Goal: Task Accomplishment & Management: Use online tool/utility

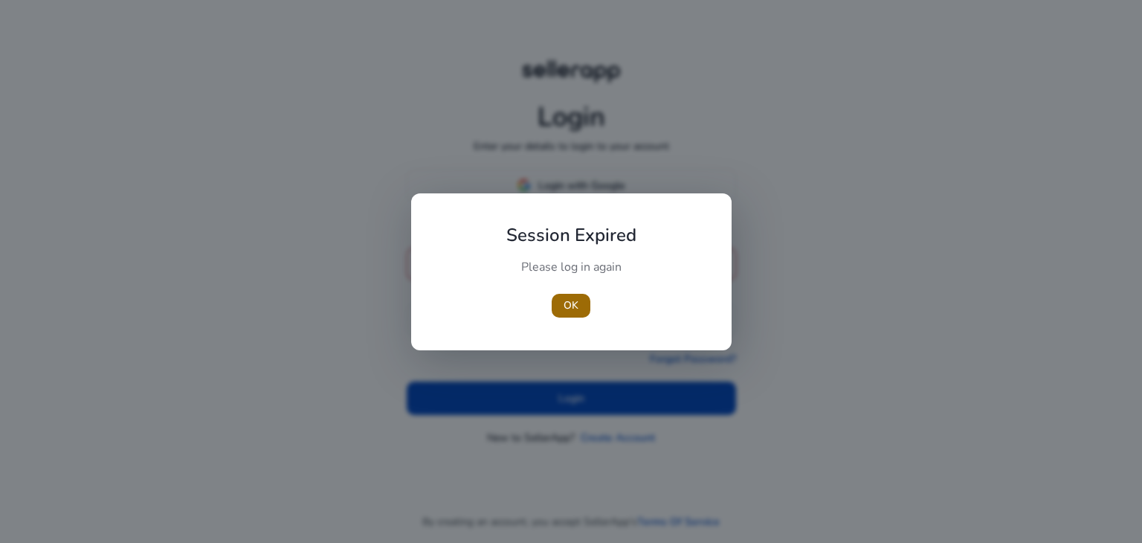
click at [560, 300] on span "button" at bounding box center [571, 306] width 39 height 36
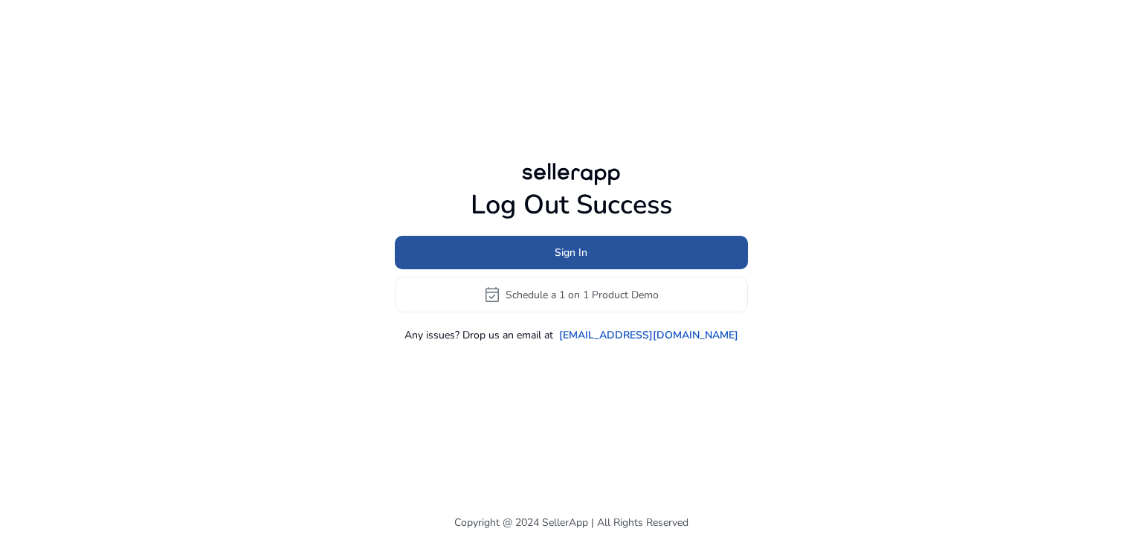
click at [560, 245] on span "Sign In" at bounding box center [571, 253] width 33 height 16
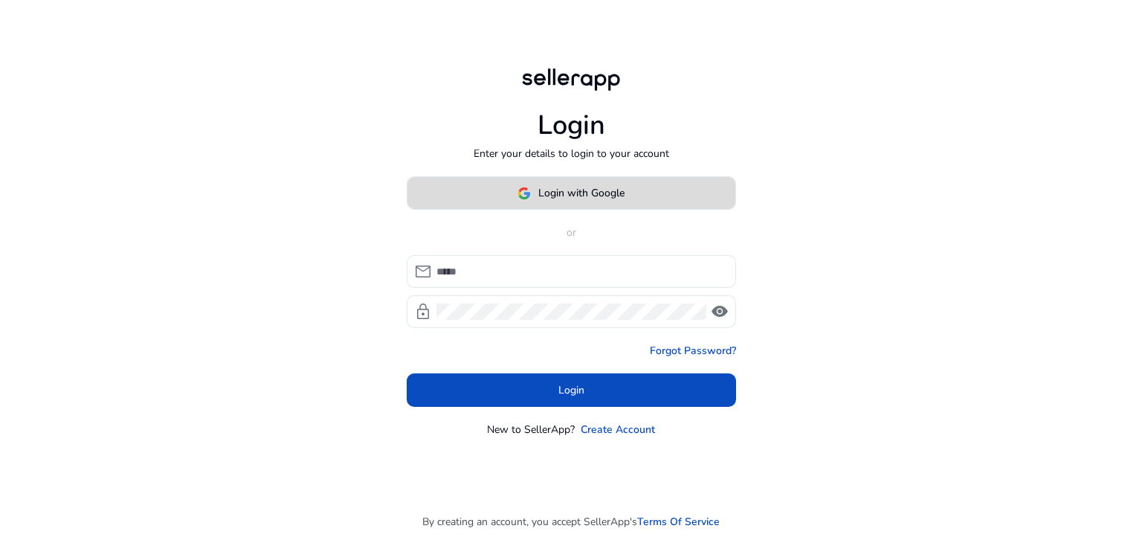
click at [586, 196] on span "Login with Google" at bounding box center [581, 193] width 86 height 16
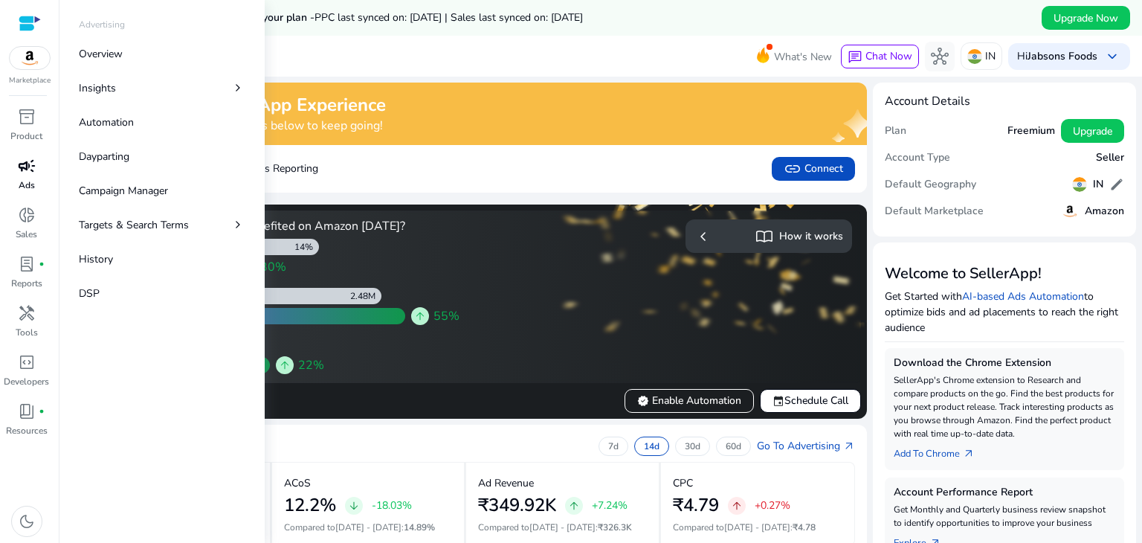
click at [31, 173] on span "campaign" at bounding box center [27, 166] width 18 height 18
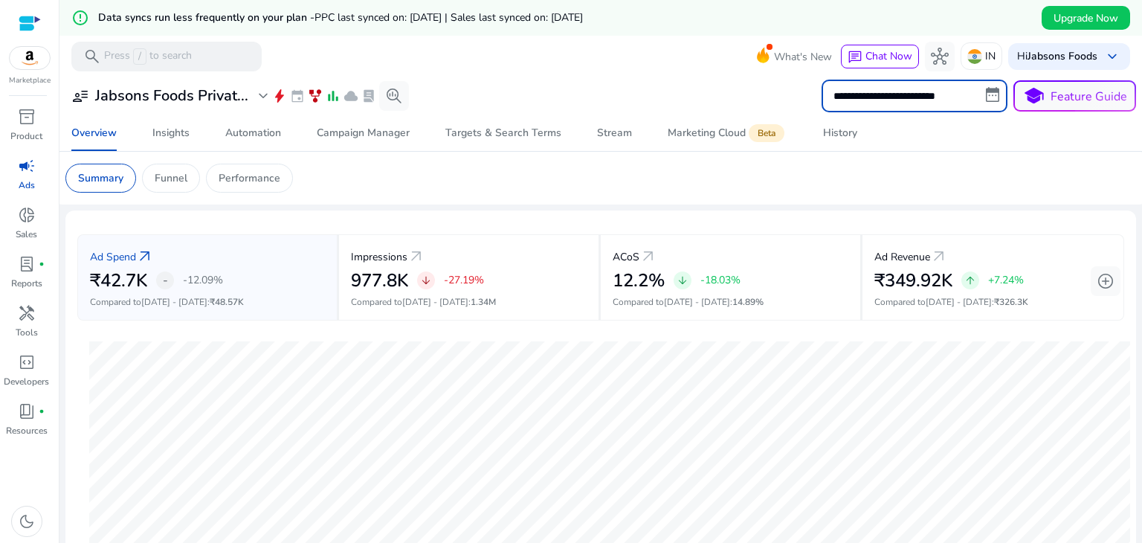
click at [914, 100] on input "**********" at bounding box center [914, 96] width 186 height 33
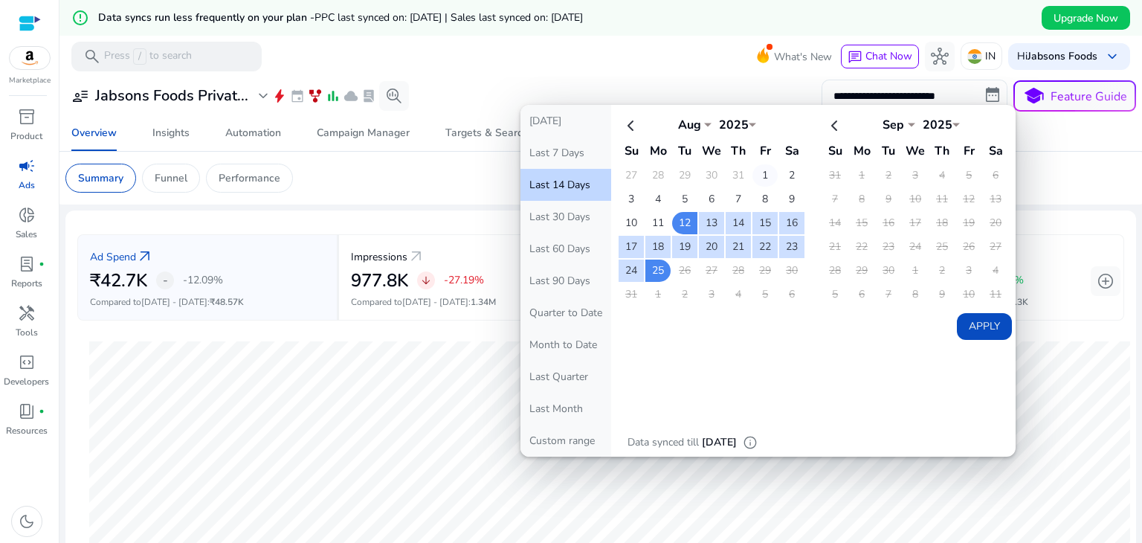
click at [759, 173] on td "1" at bounding box center [764, 175] width 25 height 22
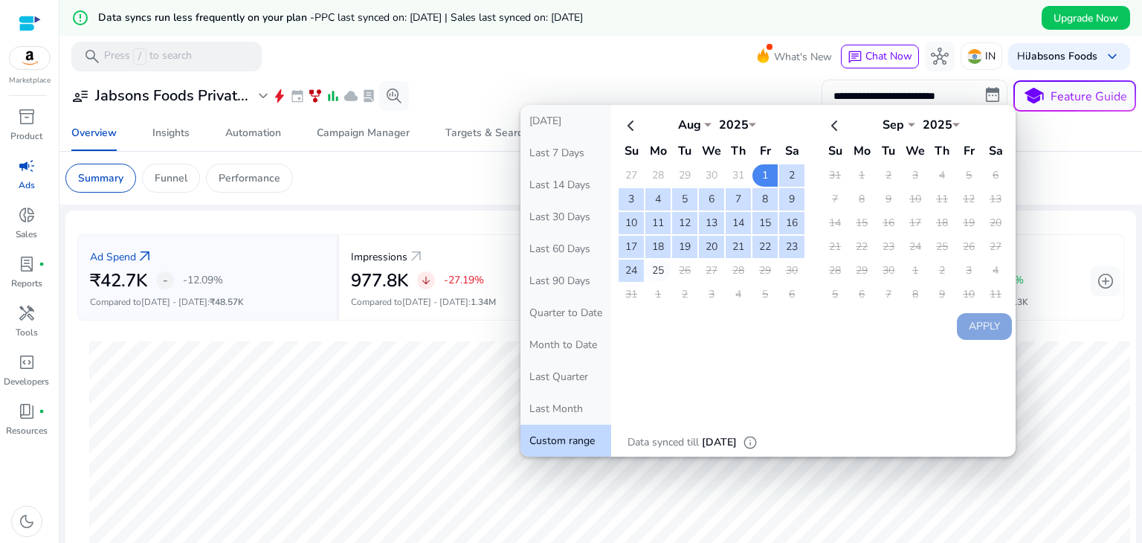
click at [655, 265] on td "25" at bounding box center [657, 270] width 25 height 22
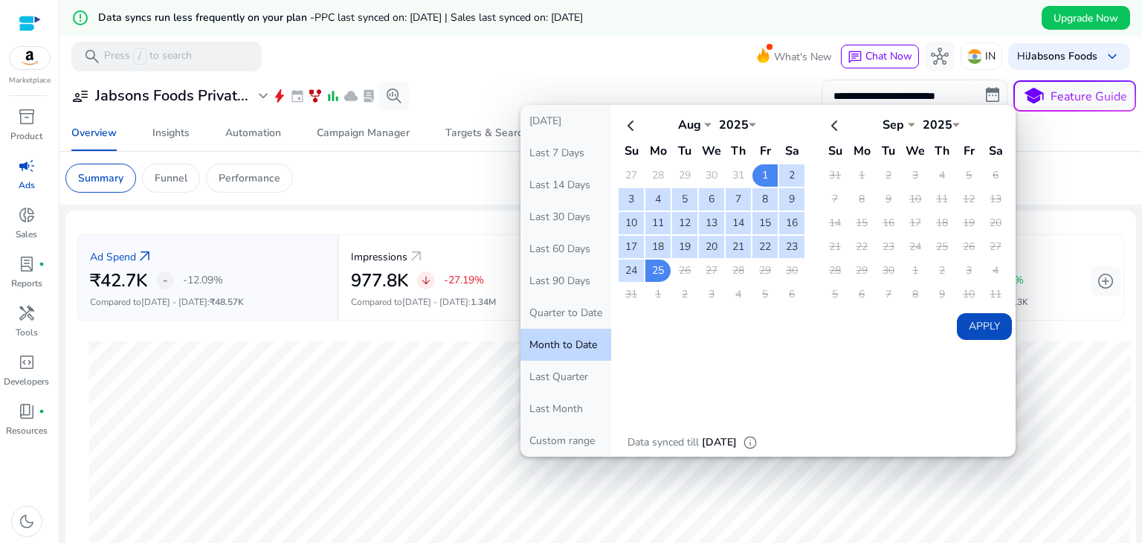
click at [976, 327] on button "Apply" at bounding box center [984, 326] width 55 height 27
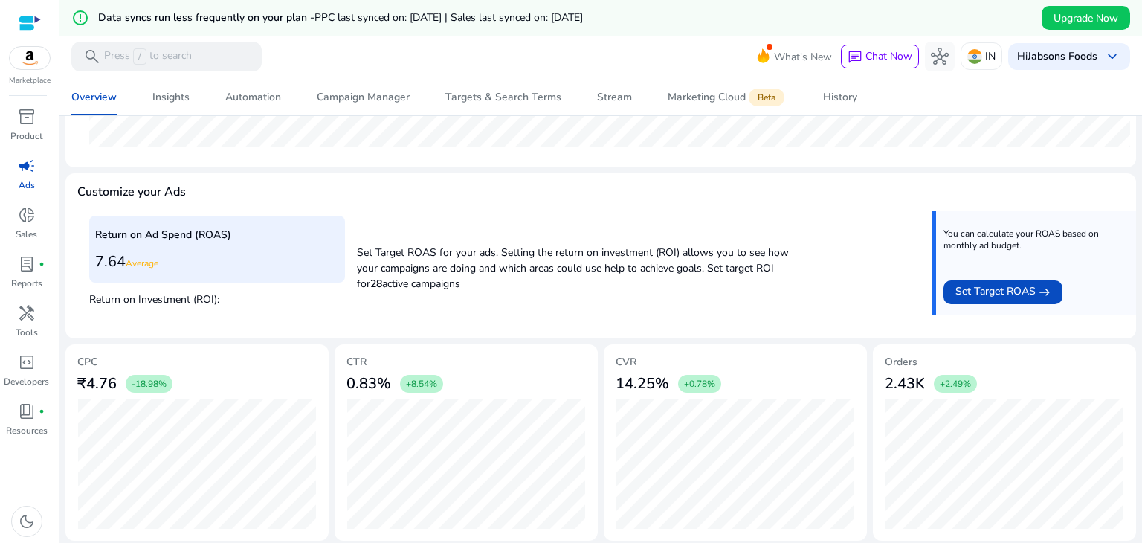
scroll to position [532, 0]
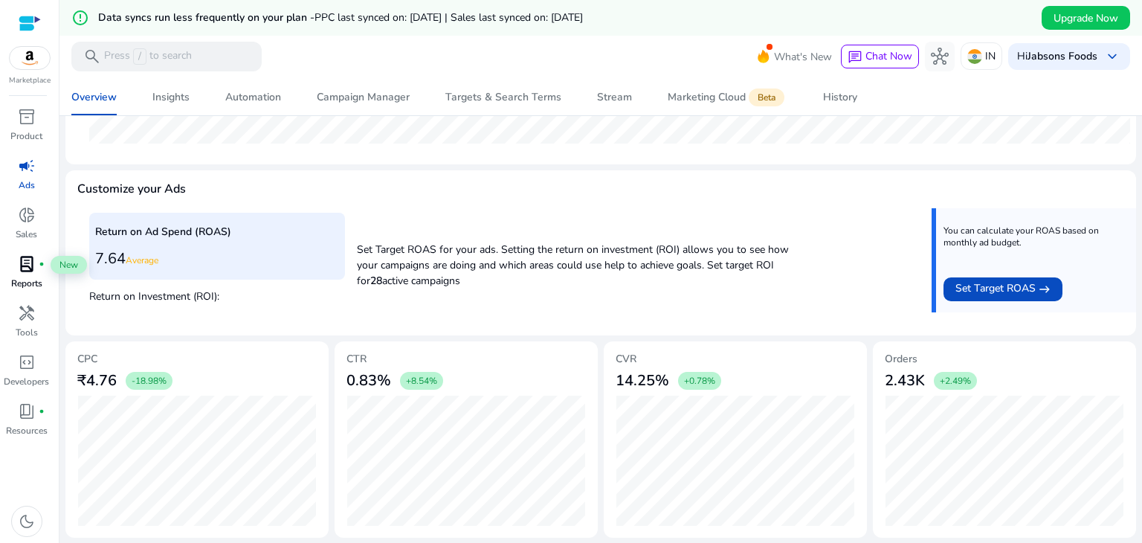
click at [32, 266] on span "lab_profile" at bounding box center [27, 264] width 18 height 18
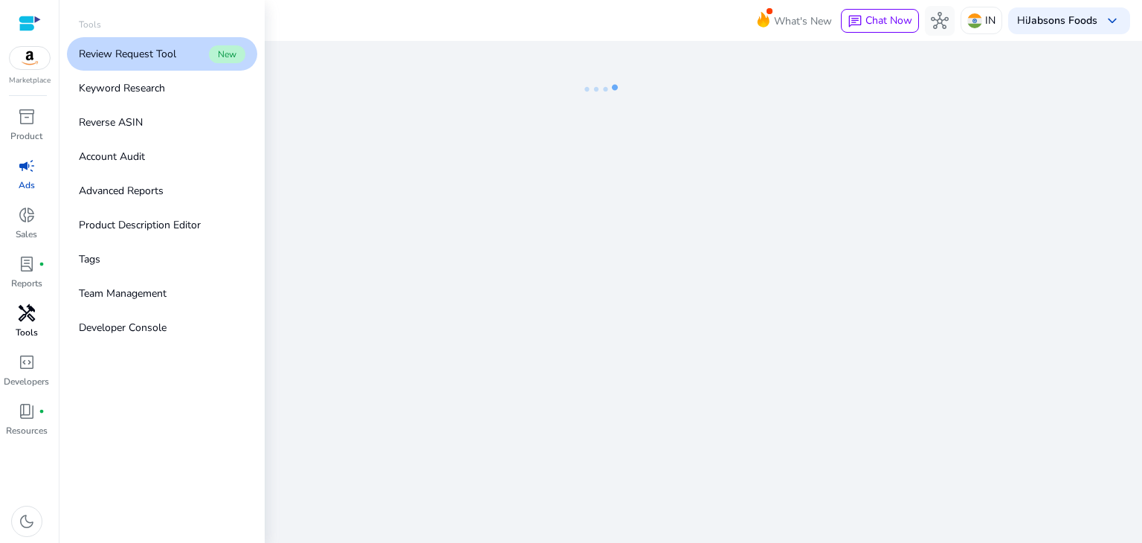
click at [31, 328] on p "Tools" at bounding box center [27, 332] width 22 height 13
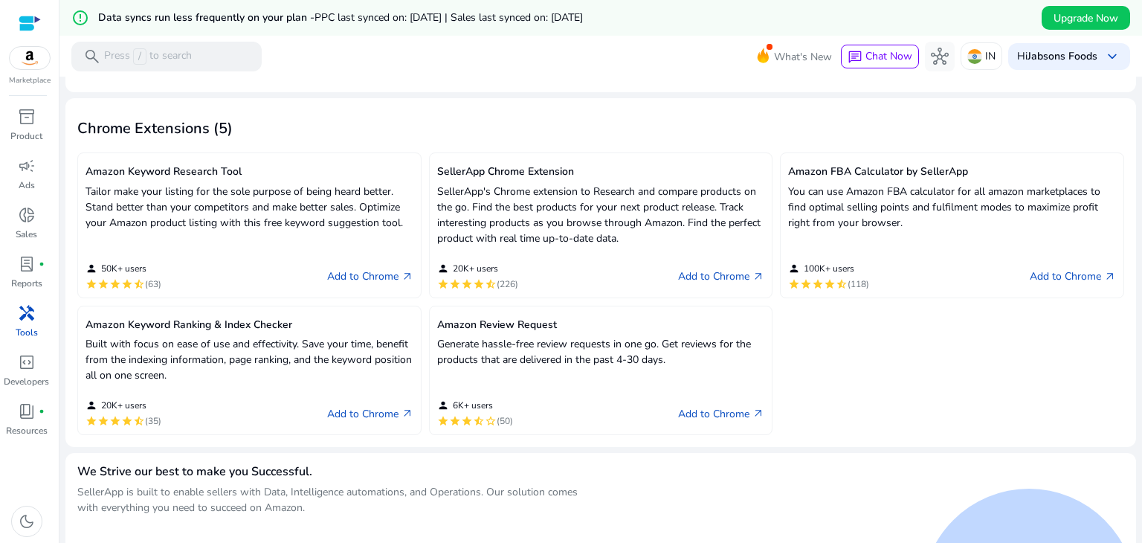
scroll to position [395, 0]
click at [391, 281] on link "Add to Chrome arrow_outward" at bounding box center [370, 277] width 86 height 18
